Goal: Navigation & Orientation: Go to known website

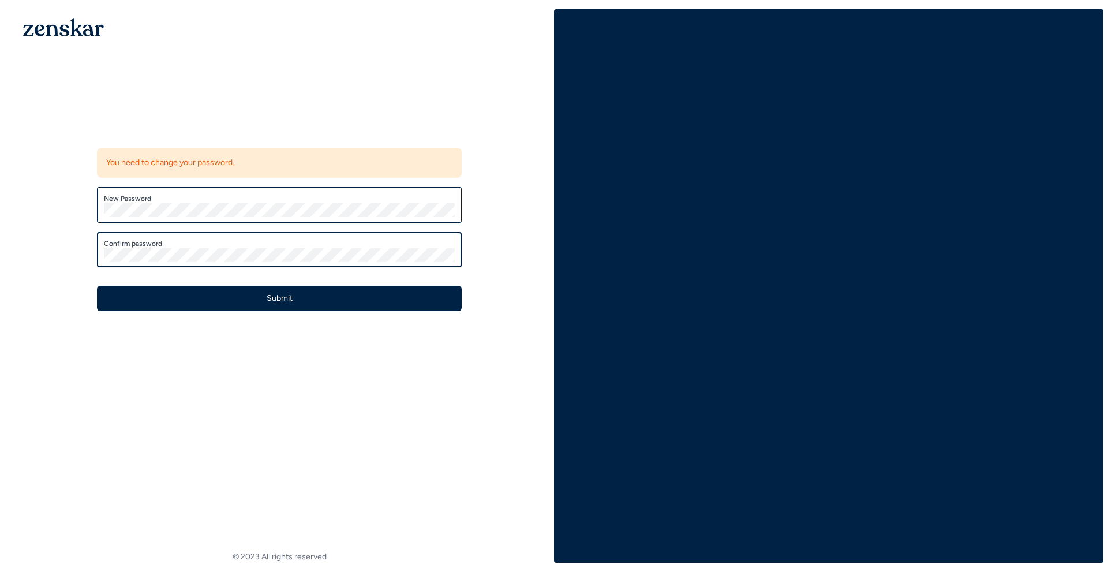
click at [97, 286] on button "Submit" at bounding box center [279, 298] width 365 height 25
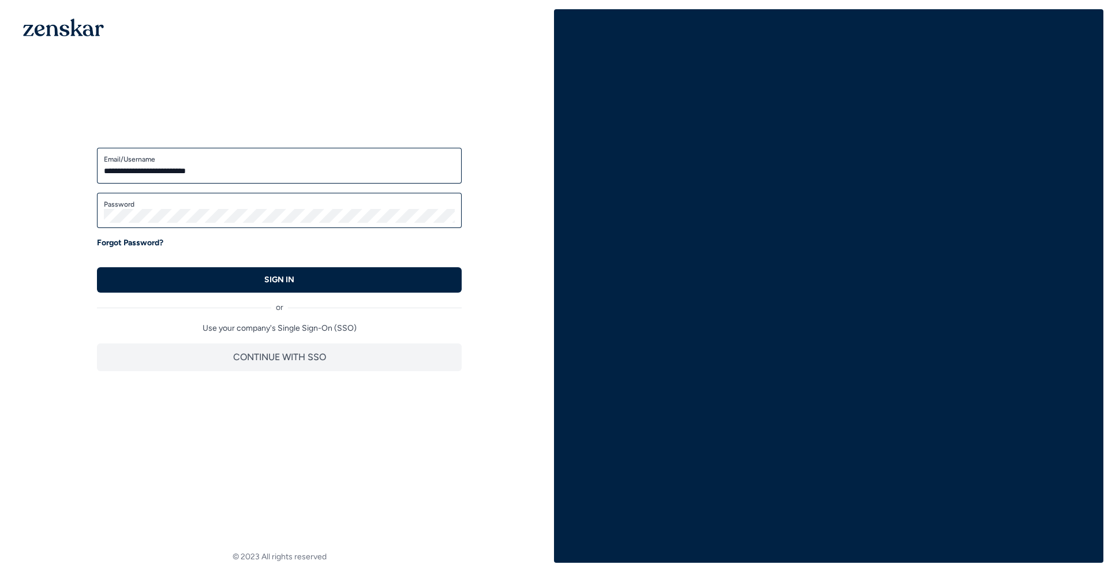
type input "**********"
click at [97, 267] on button "SIGN IN" at bounding box center [279, 279] width 365 height 25
